Goal: Information Seeking & Learning: Find specific page/section

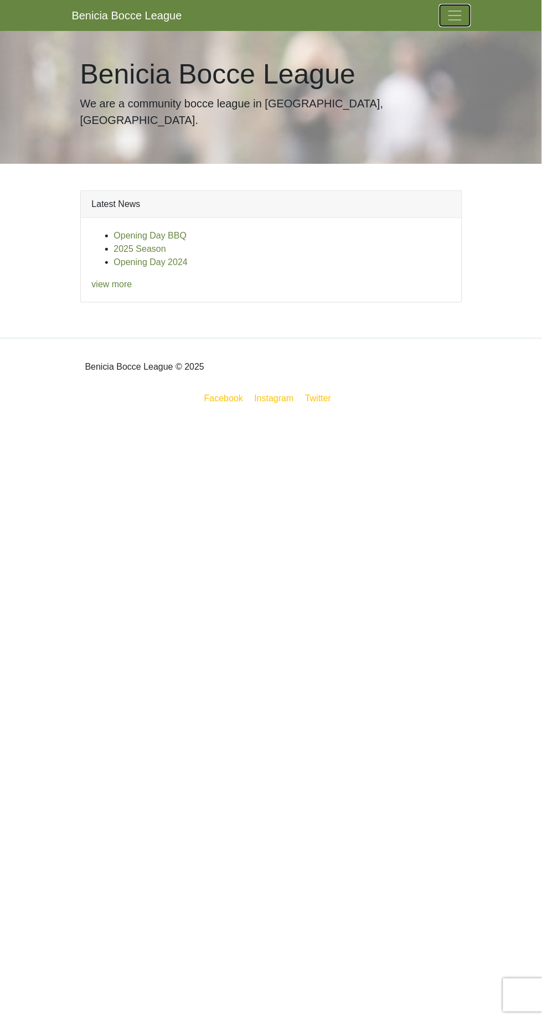
click at [454, 17] on span "Toggle navigation" at bounding box center [455, 15] width 17 height 17
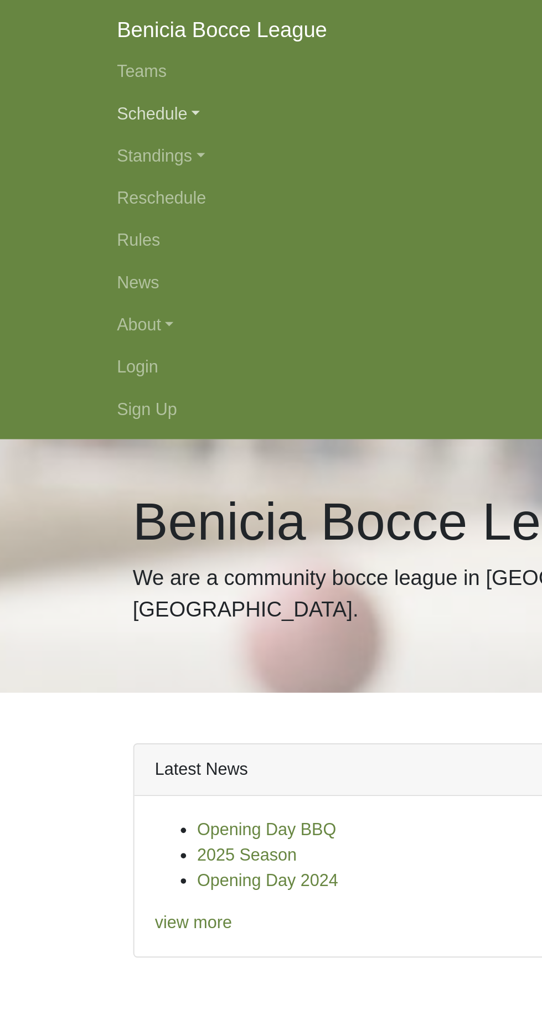
click at [102, 57] on link "Schedule" at bounding box center [271, 60] width 399 height 22
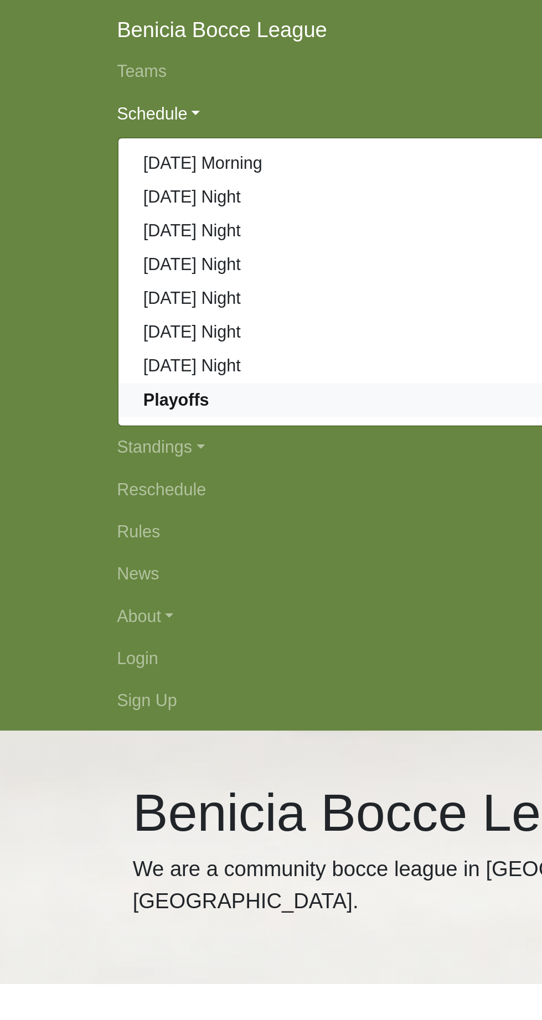
click at [113, 212] on strong "Playoffs" at bounding box center [103, 209] width 34 height 9
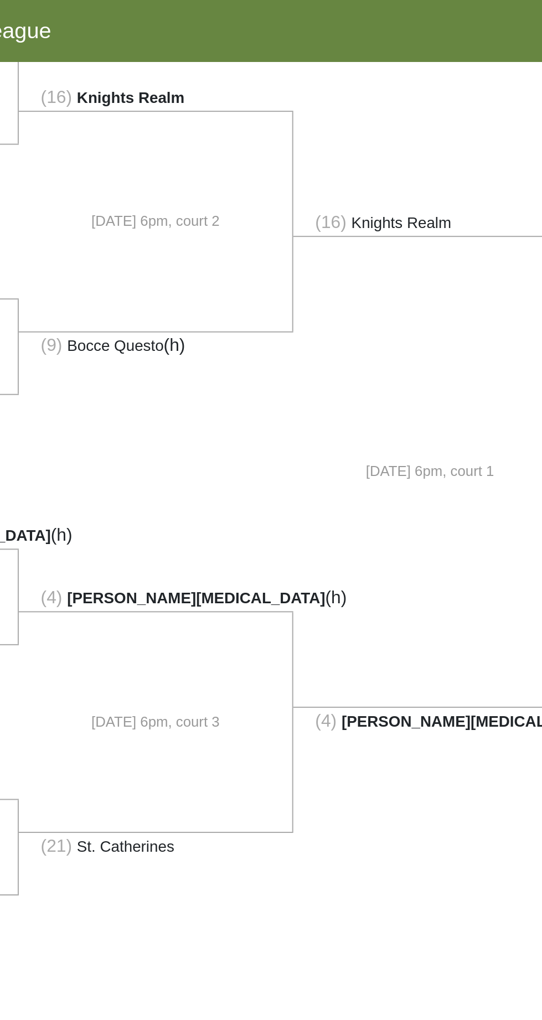
scroll to position [0, 103]
